Goal: Check status: Check status

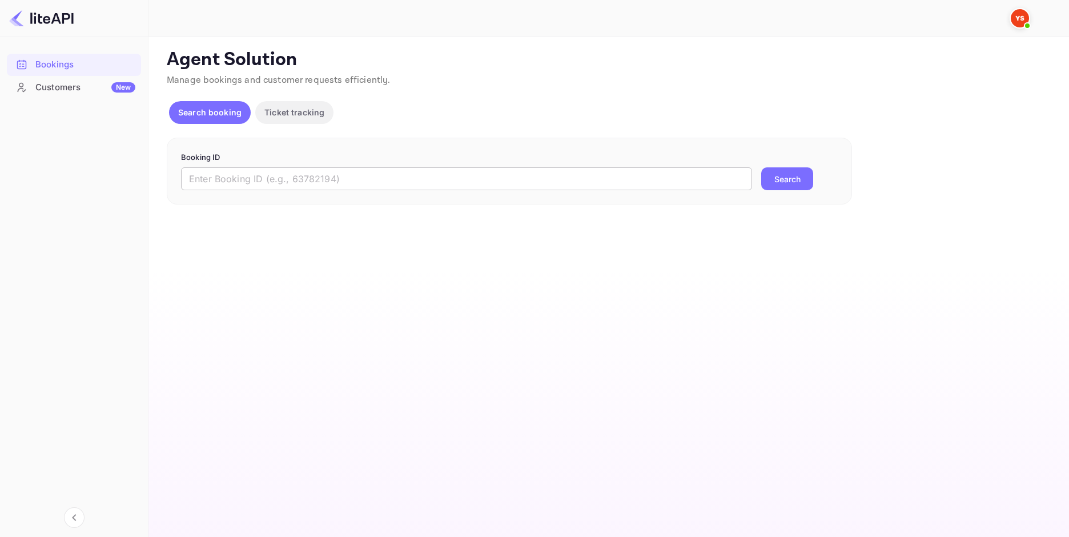
click at [229, 182] on input "text" at bounding box center [466, 178] width 571 height 23
paste input "9005815"
type input "9005815"
click at [798, 176] on button "Search" at bounding box center [787, 178] width 52 height 23
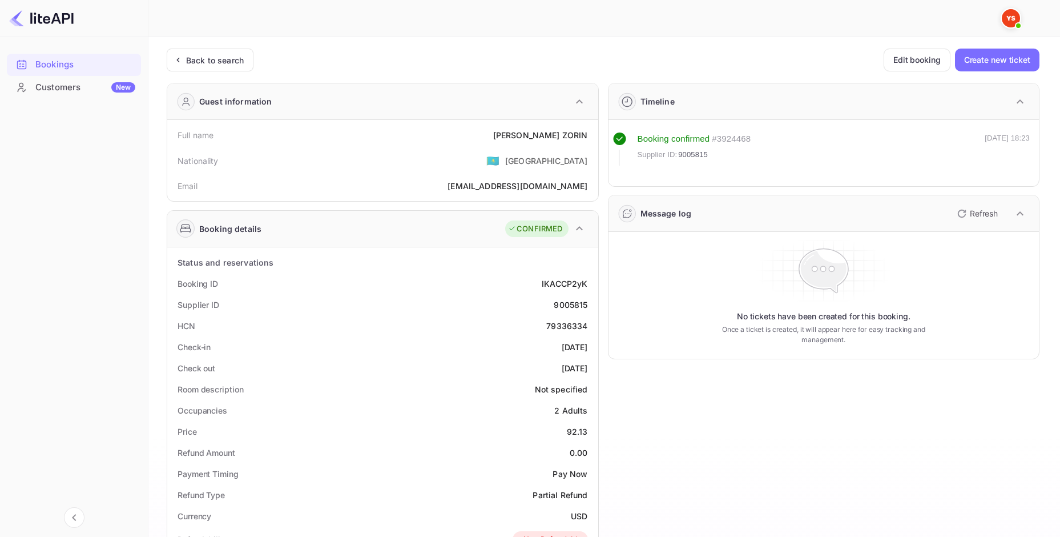
click at [570, 135] on div "[PERSON_NAME]" at bounding box center [540, 135] width 95 height 12
copy div "[PERSON_NAME]"
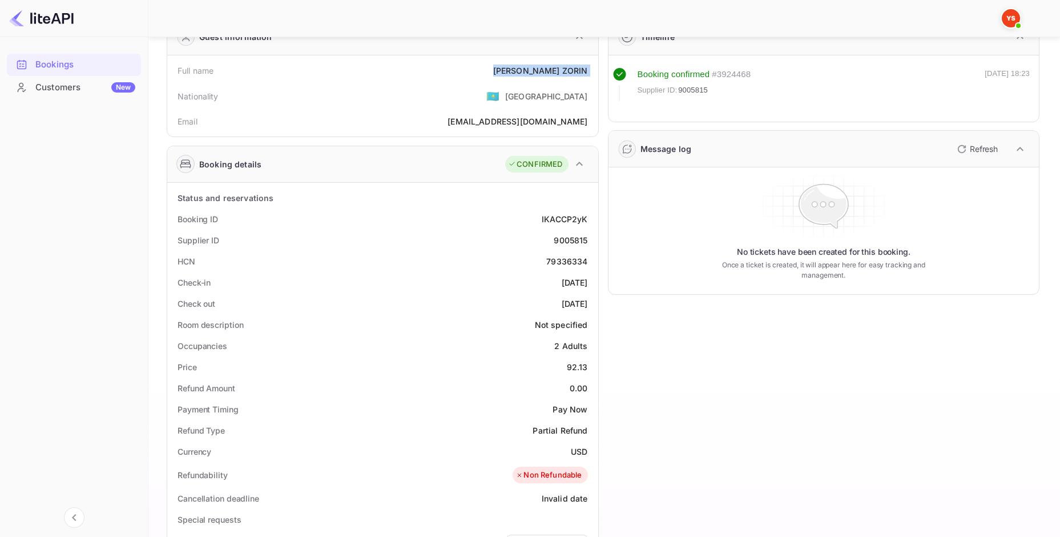
scroll to position [114, 0]
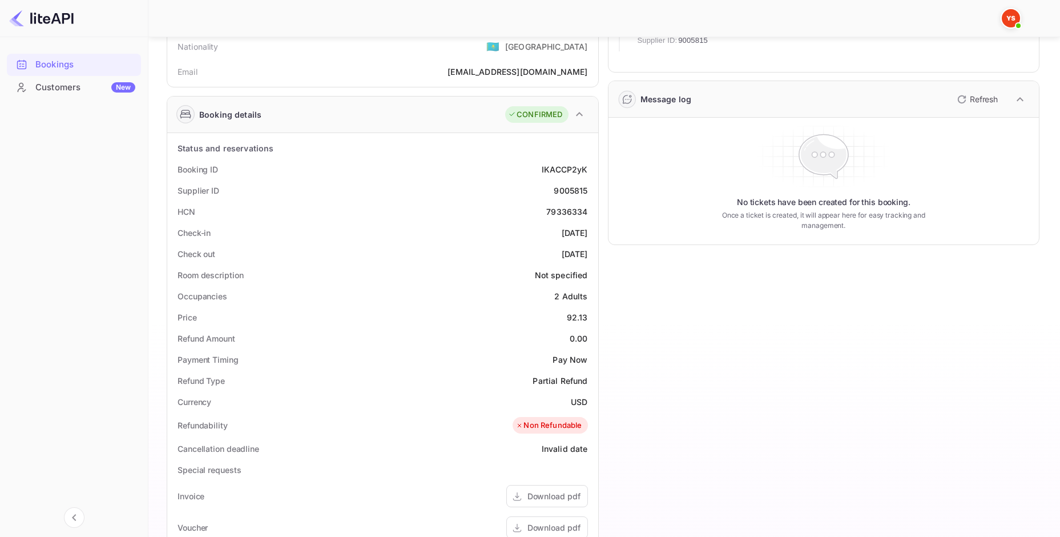
click at [579, 312] on div "92.13" at bounding box center [577, 317] width 21 height 12
copy div "92.13"
click at [575, 399] on div "USD" at bounding box center [579, 402] width 17 height 12
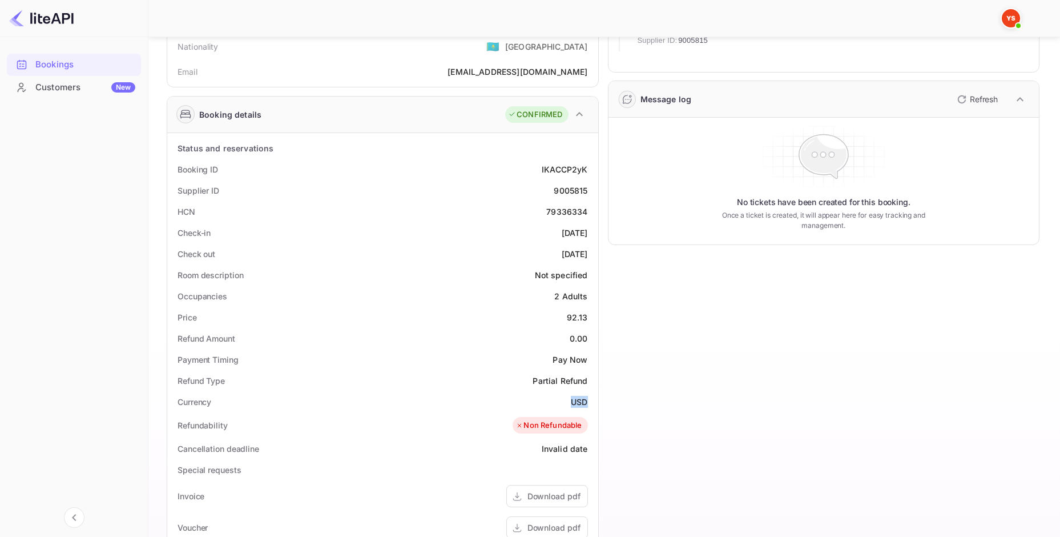
copy div "USD"
